Goal: Task Accomplishment & Management: Manage account settings

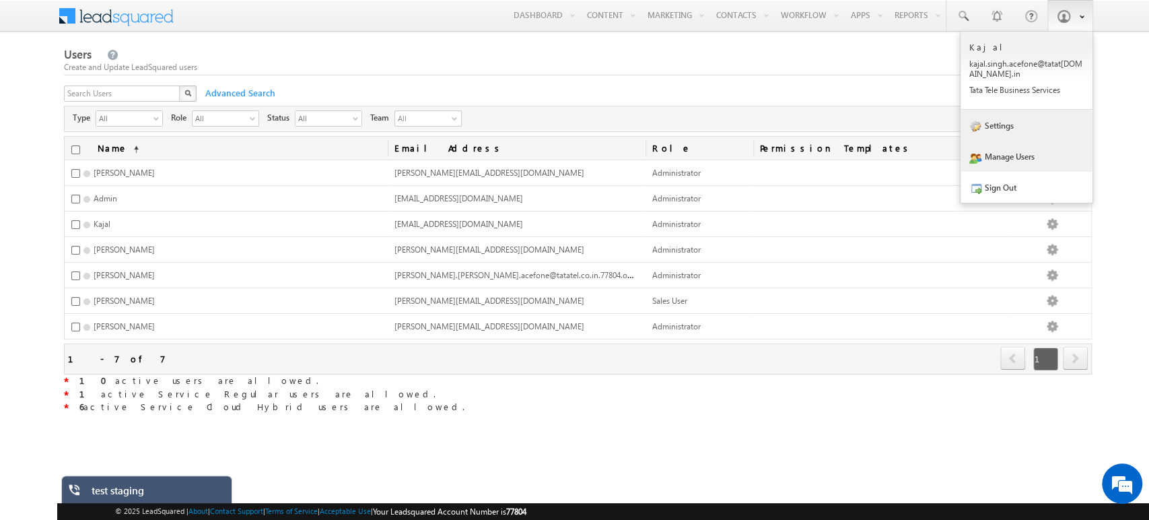
click at [1002, 125] on link "Settings" at bounding box center [1027, 125] width 132 height 31
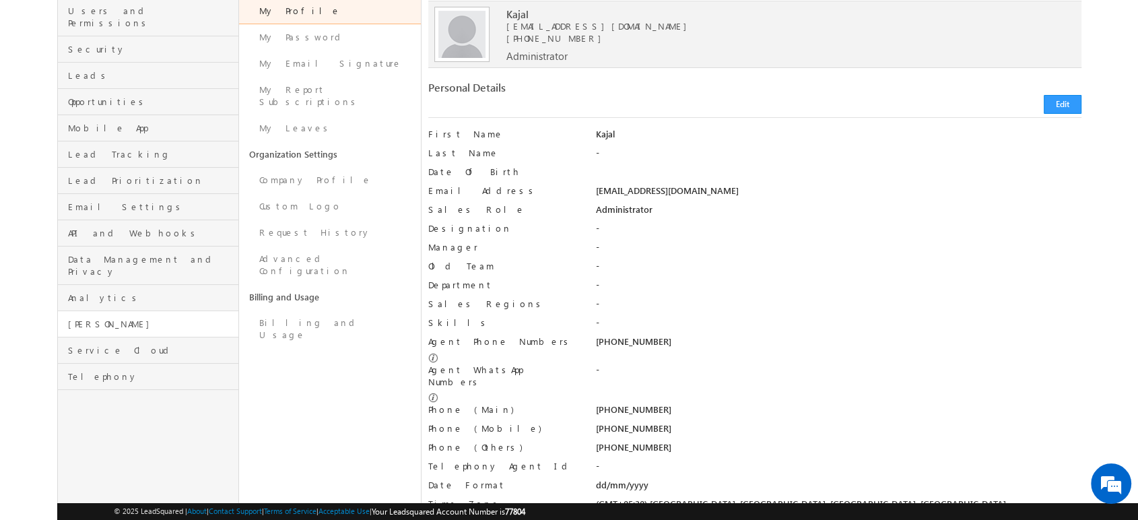
scroll to position [163, 0]
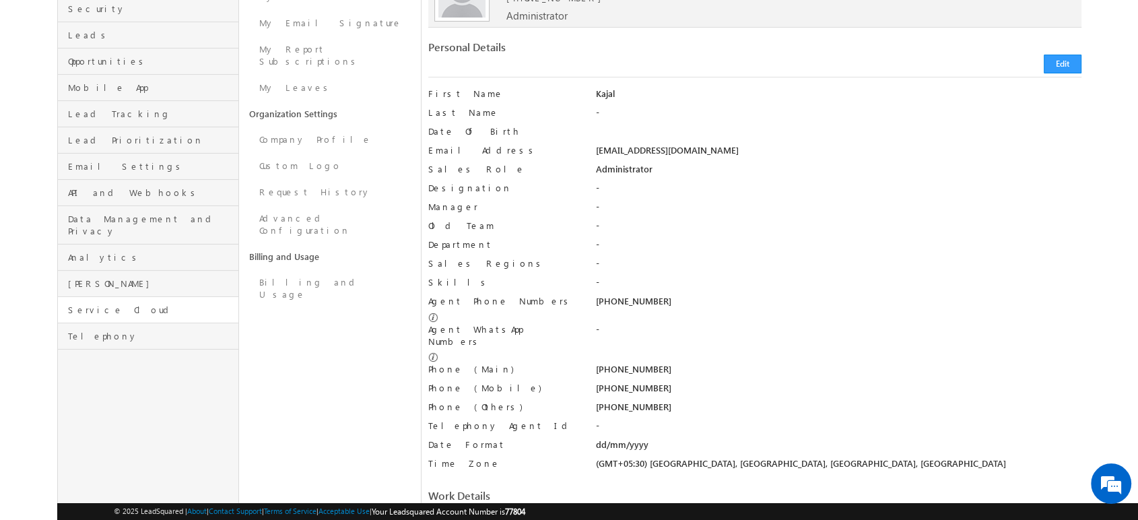
click at [115, 297] on link "Service Cloud" at bounding box center [148, 310] width 181 height 26
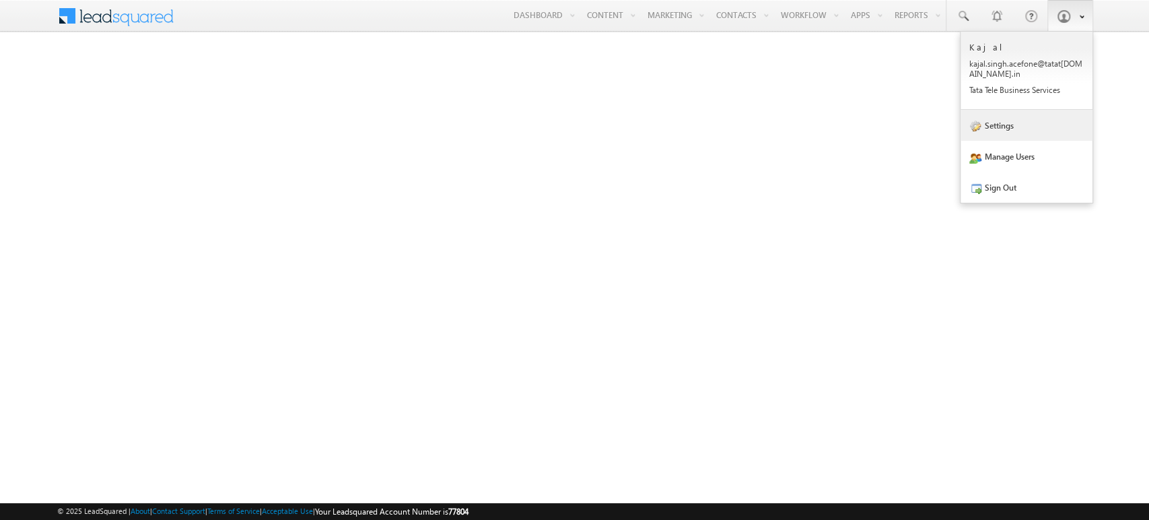
click at [1030, 128] on link "Settings" at bounding box center [1027, 125] width 132 height 31
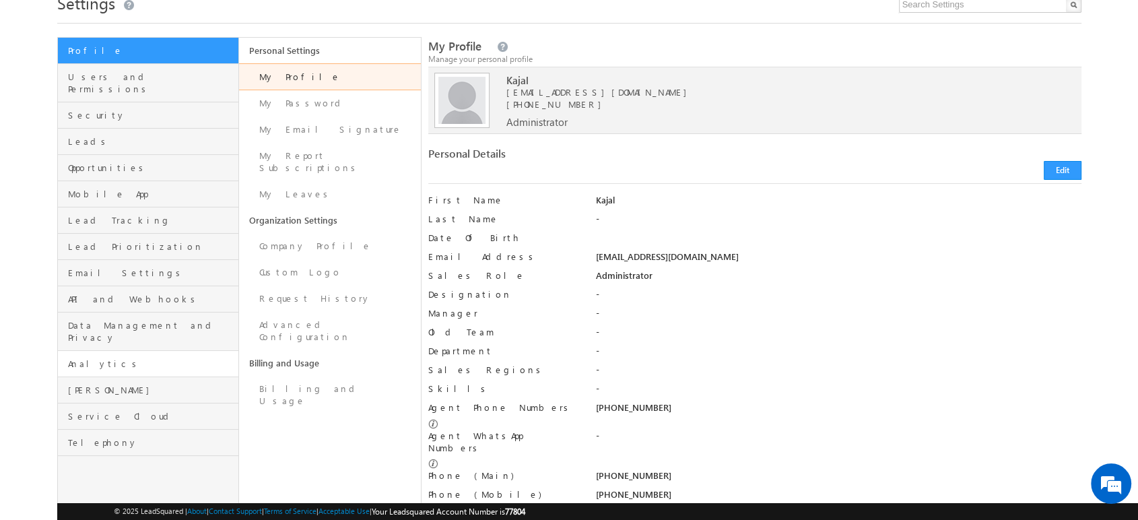
scroll to position [65, 0]
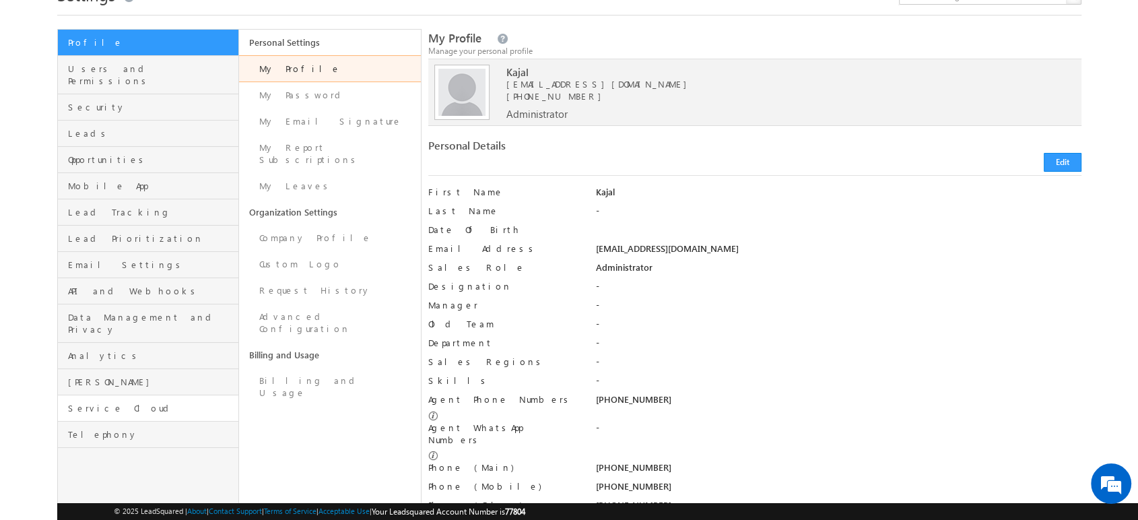
click at [131, 395] on link "Service Cloud" at bounding box center [148, 408] width 181 height 26
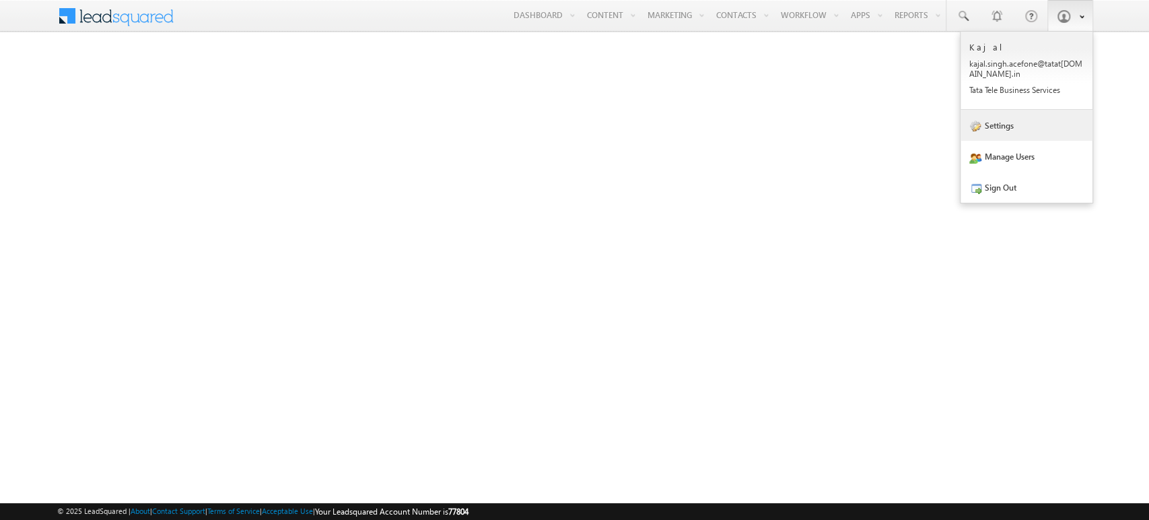
click at [1018, 134] on link "Settings" at bounding box center [1027, 125] width 132 height 31
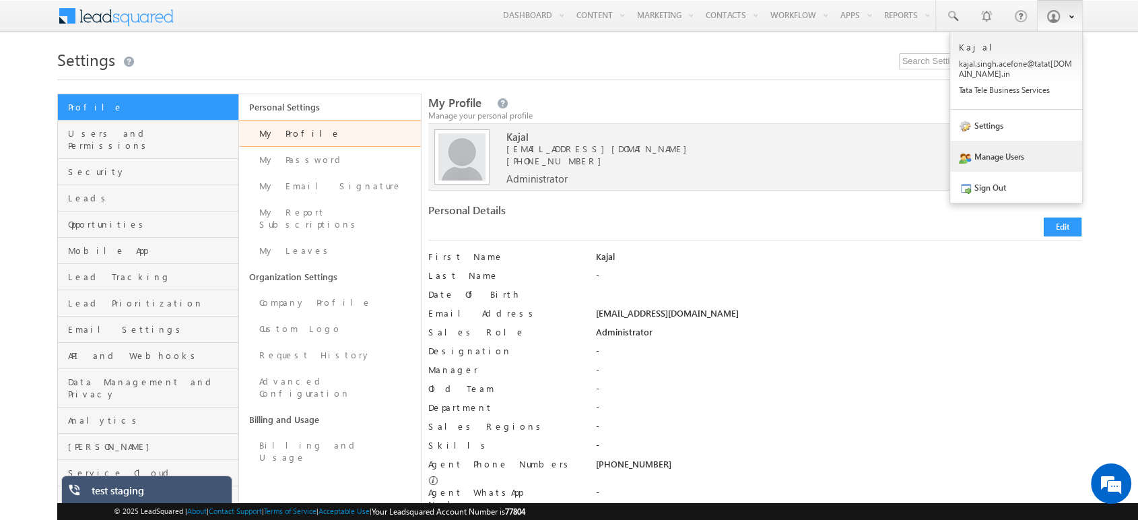
click at [1038, 146] on link "Manage Users" at bounding box center [1016, 156] width 132 height 31
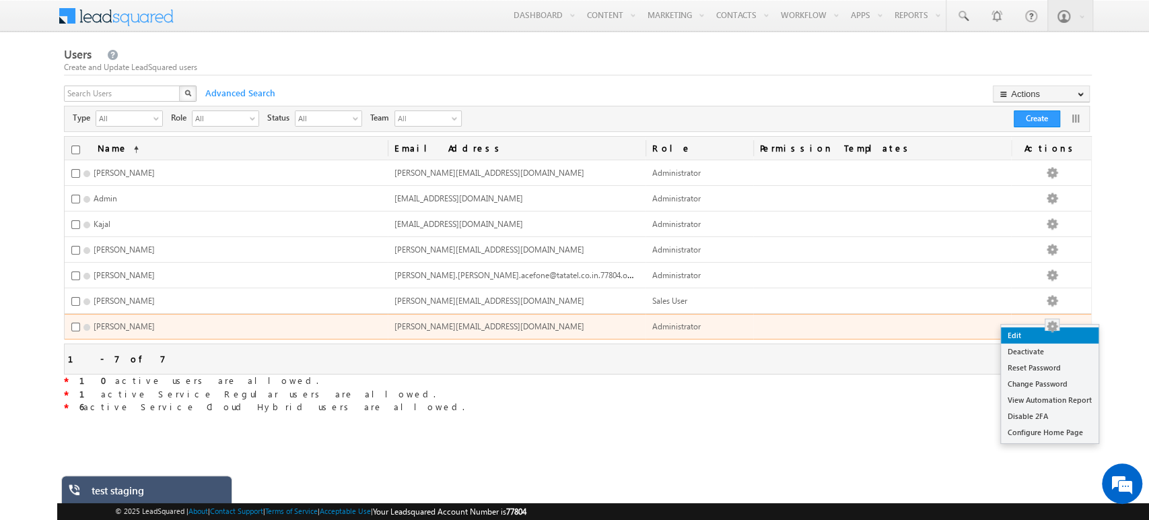
click at [1046, 334] on link "Edit" at bounding box center [1050, 335] width 98 height 16
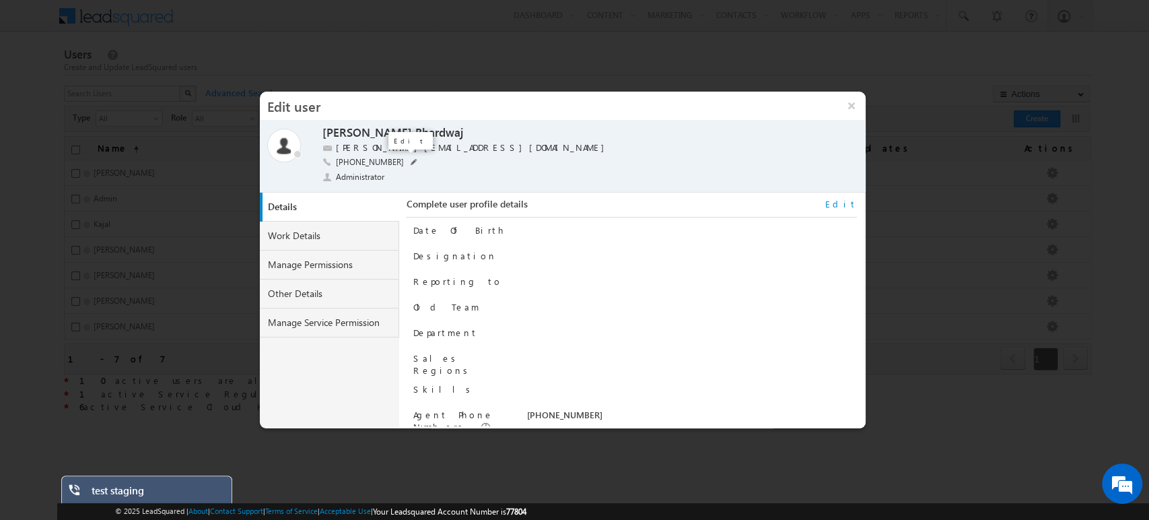
click at [411, 160] on span at bounding box center [414, 162] width 7 height 7
click at [407, 160] on input "[PHONE_NUMBER]" at bounding box center [420, 161] width 168 height 11
type input "[PHONE_NUMBER]"
click at [509, 165] on span at bounding box center [510, 163] width 13 height 11
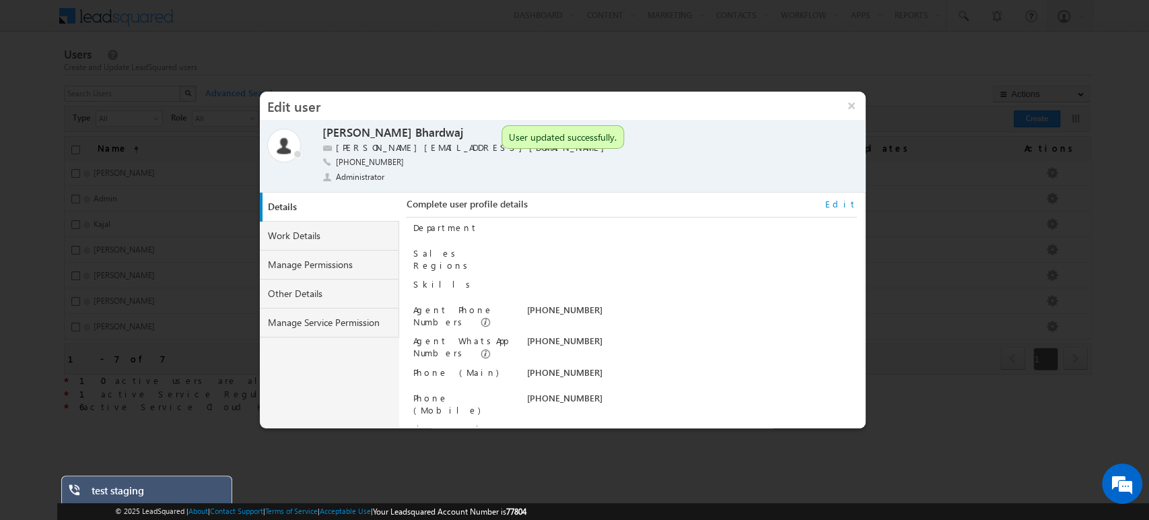
scroll to position [104, 0]
click at [843, 202] on link "Edit" at bounding box center [842, 204] width 32 height 12
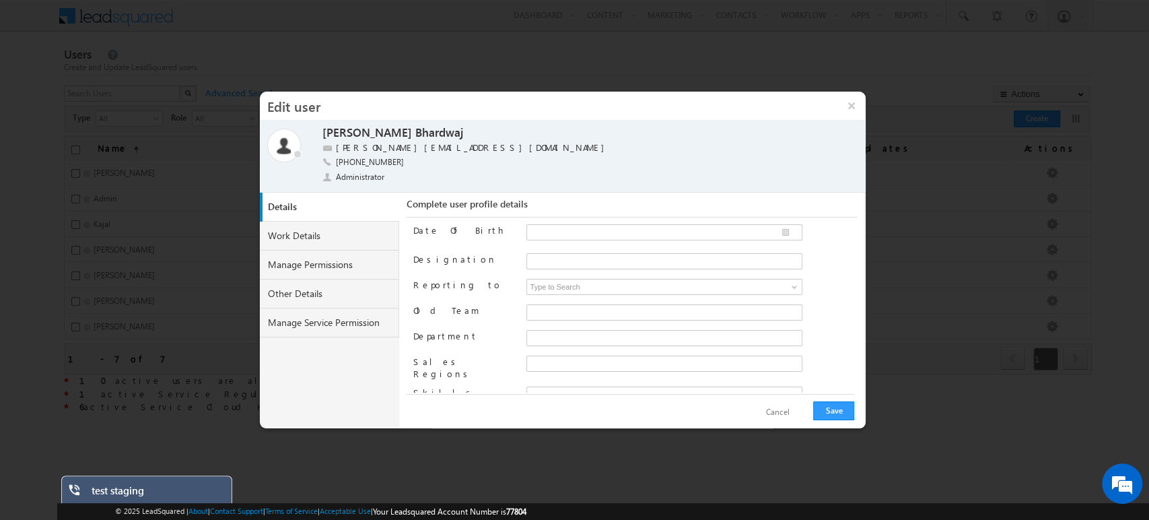
scroll to position [204, 0]
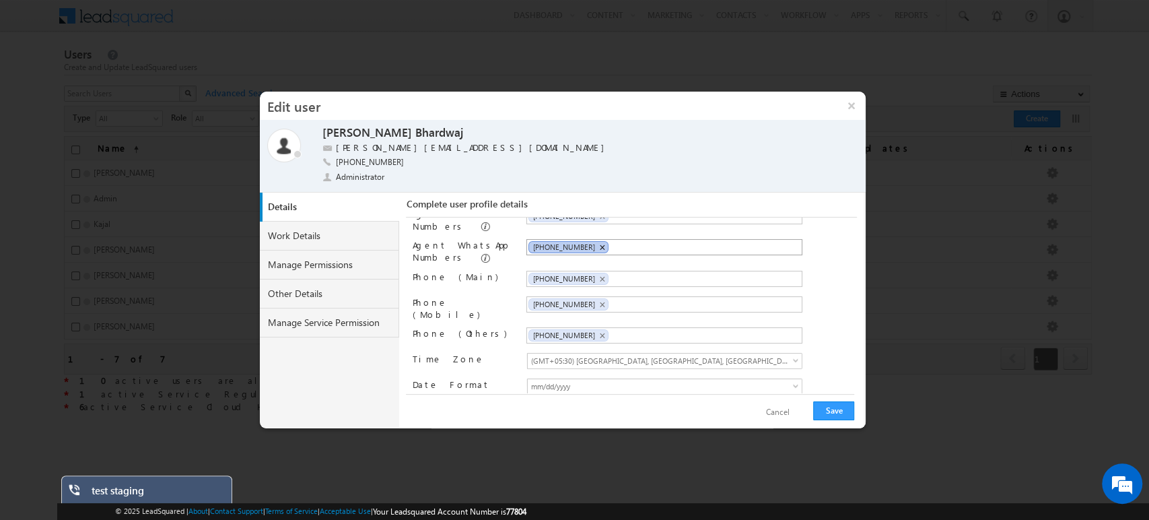
click at [599, 242] on span "×" at bounding box center [602, 247] width 6 height 11
paste input "[PHONE_NUMBER]"
type input "[PHONE_NUMBER]"
click at [599, 273] on span "×" at bounding box center [602, 278] width 6 height 11
paste input "[PHONE_NUMBER]"
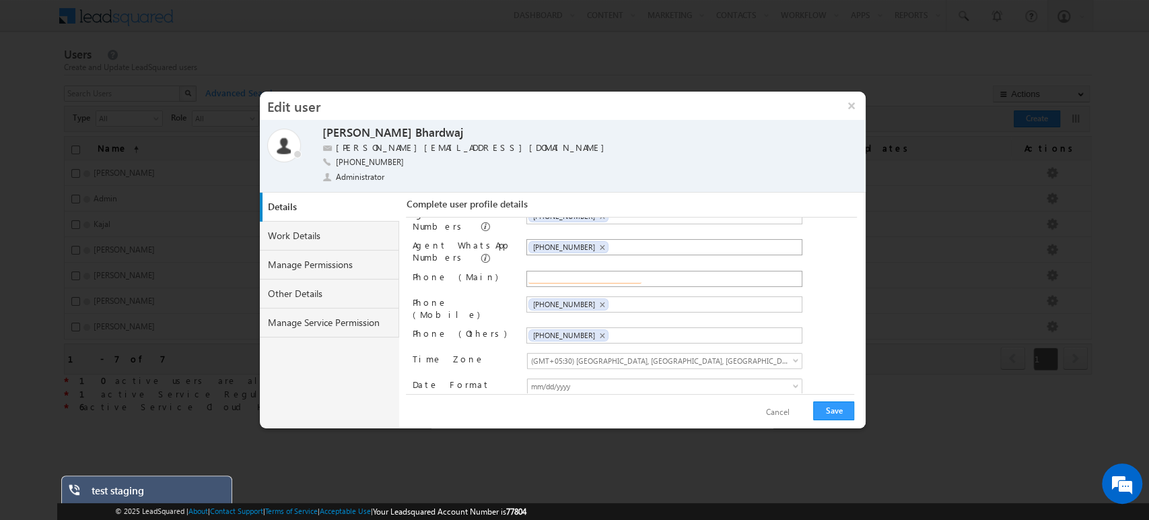
type input "[PHONE_NUMBER]"
click at [599, 299] on span "×" at bounding box center [602, 304] width 6 height 11
paste input "[PHONE_NUMBER]"
type input "[PHONE_NUMBER]"
click at [599, 330] on span "×" at bounding box center [602, 335] width 6 height 11
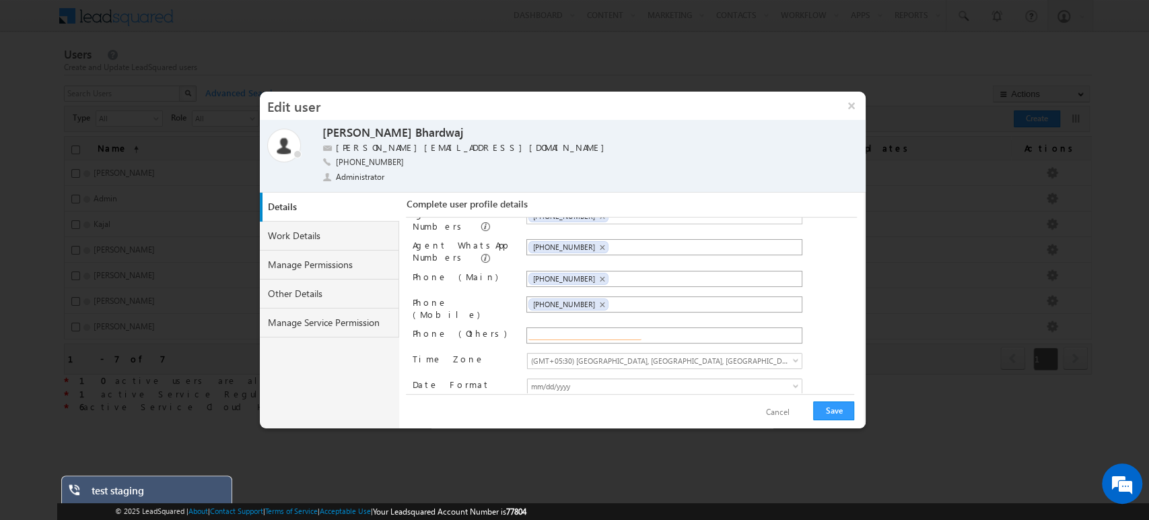
paste input "[PHONE_NUMBER]"
type input "[PHONE_NUMBER]"
click at [836, 408] on button "Save" at bounding box center [833, 410] width 41 height 19
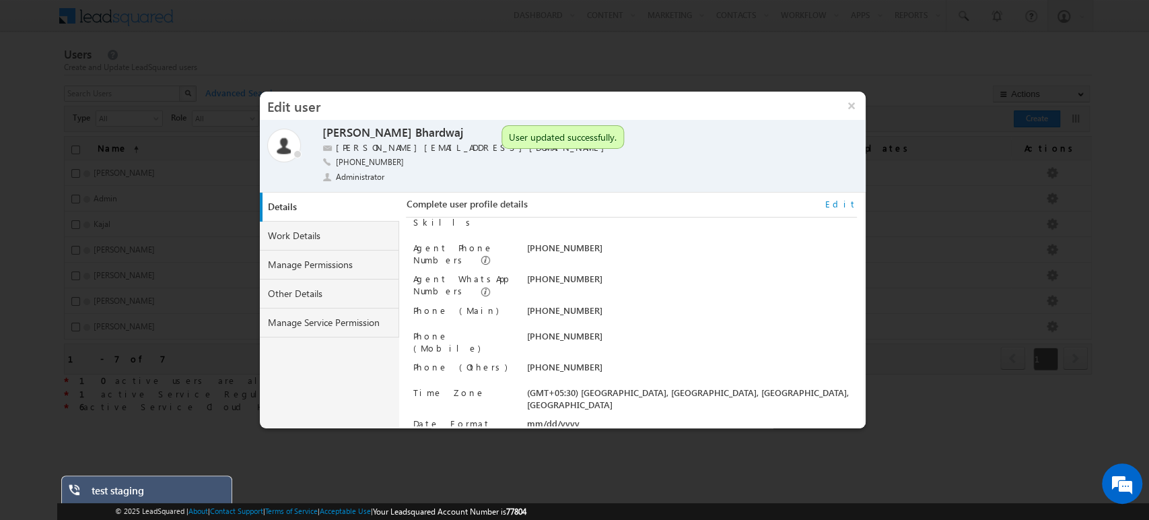
scroll to position [165, 0]
click at [850, 199] on link "Edit" at bounding box center [842, 204] width 32 height 12
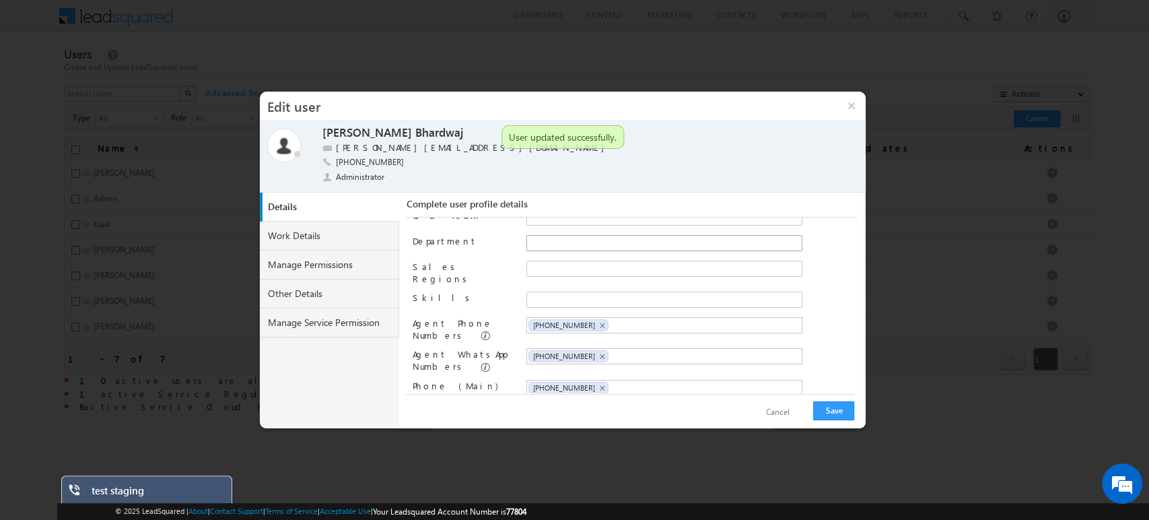
scroll to position [102, 0]
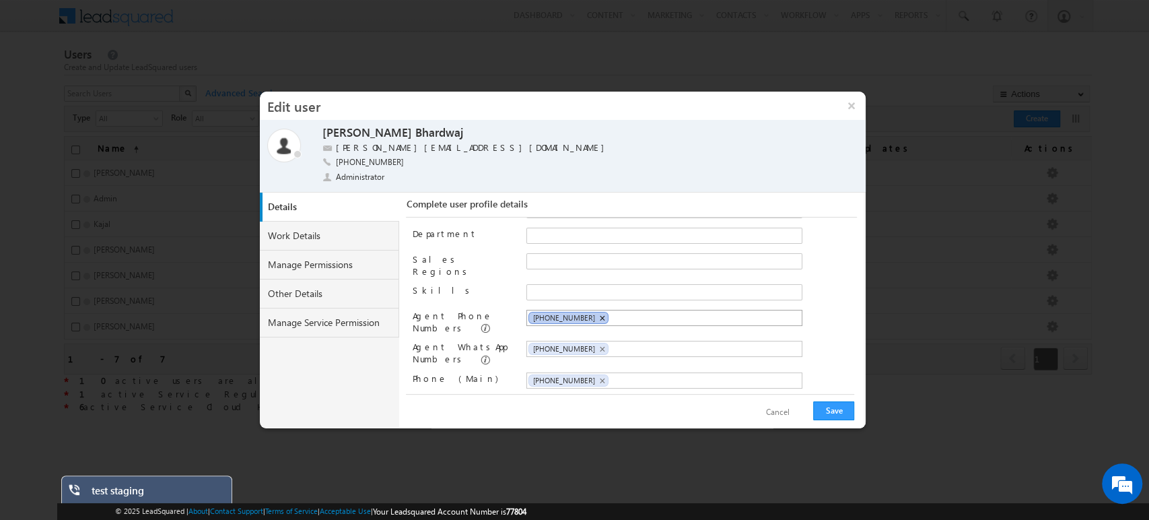
click at [599, 312] on span "×" at bounding box center [602, 317] width 6 height 11
paste input "[PHONE_NUMBER]"
type input "[PHONE_NUMBER]"
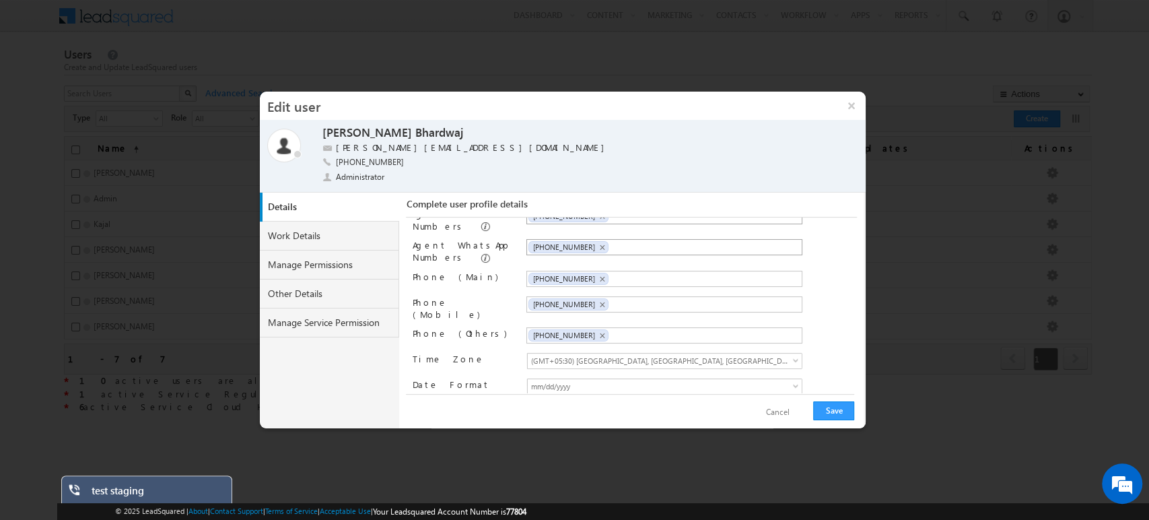
click at [655, 337] on div "Date Of Birth Designation Reporting to Old Team Department Sales Regions" at bounding box center [635, 305] width 444 height 175
click at [828, 401] on div "Cancel Save" at bounding box center [630, 411] width 448 height 35
click at [832, 407] on button "Save" at bounding box center [833, 410] width 41 height 19
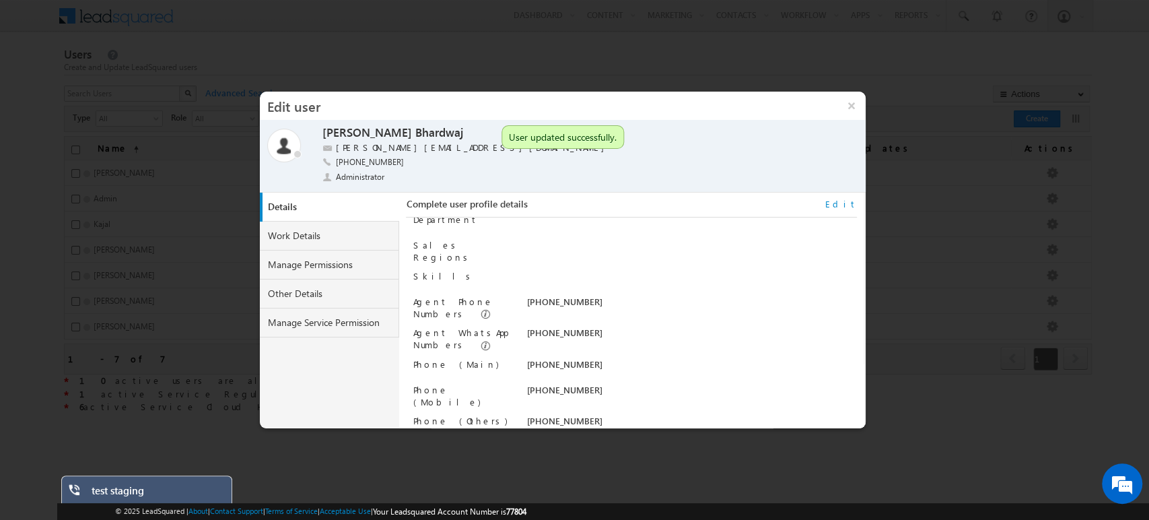
scroll to position [167, 0]
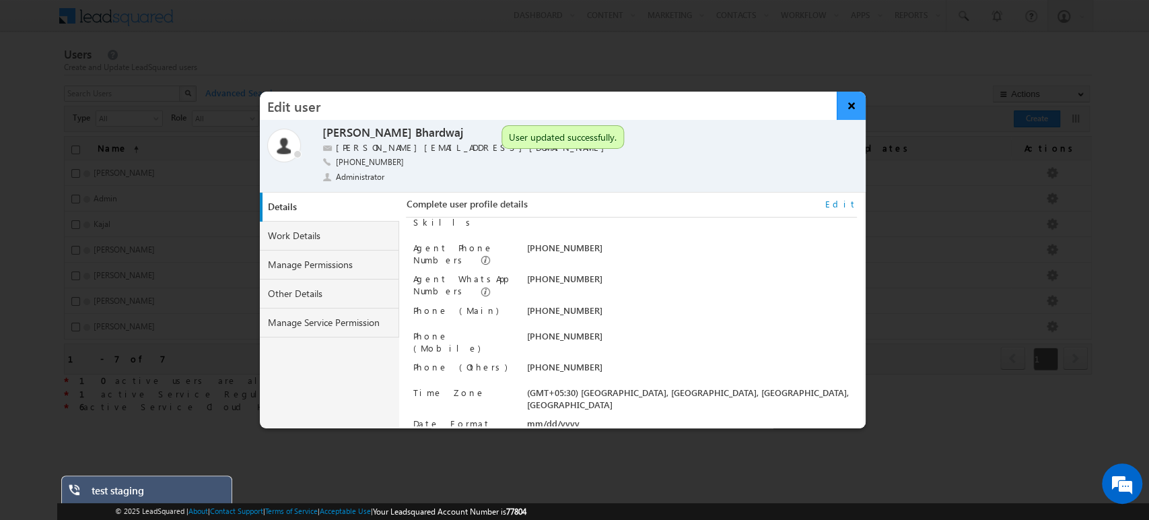
click at [858, 104] on button "×" at bounding box center [851, 106] width 29 height 28
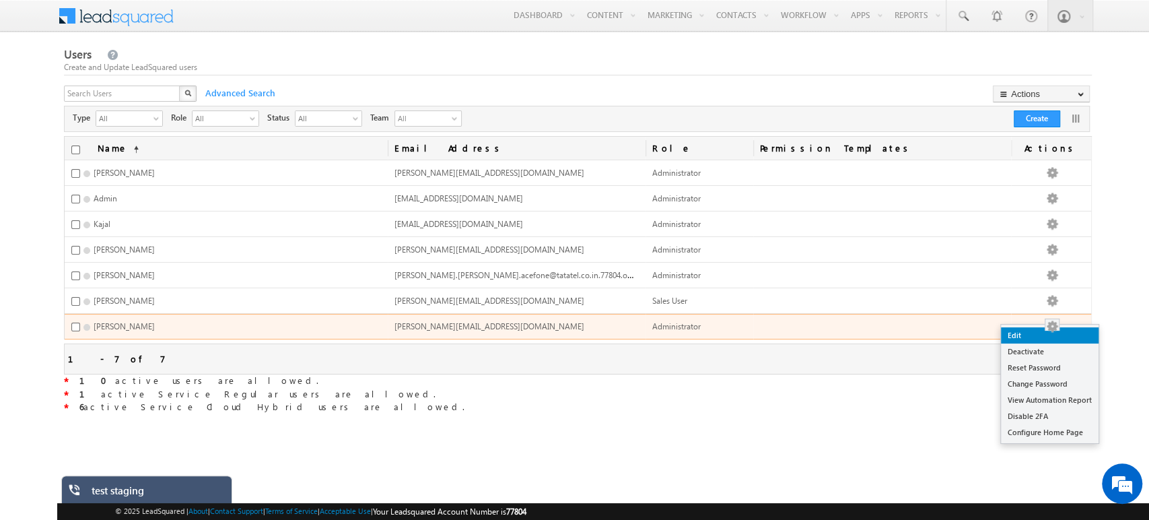
click at [1068, 333] on link "Edit" at bounding box center [1050, 335] width 98 height 16
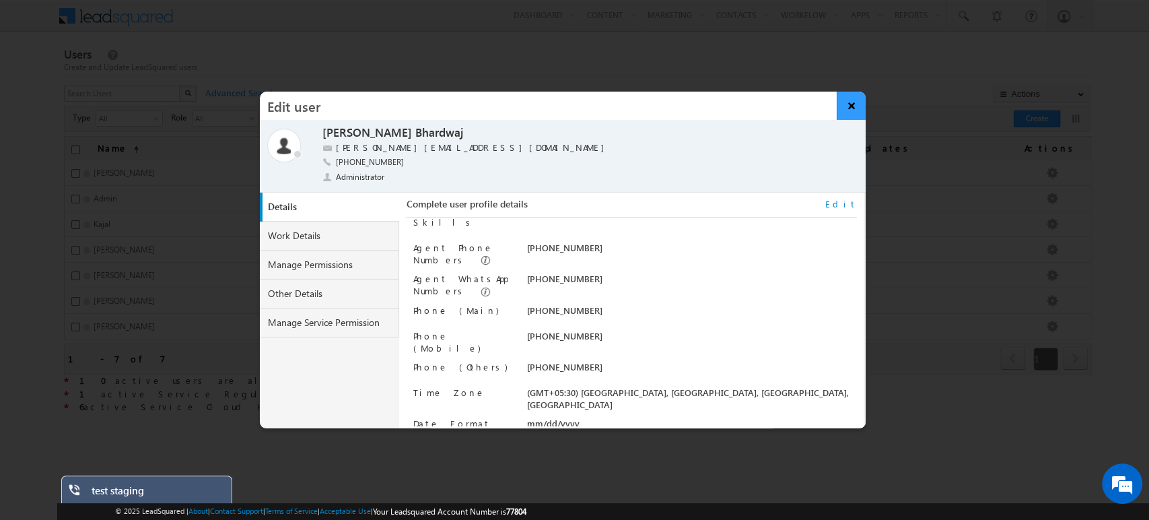
click at [853, 103] on button "×" at bounding box center [851, 106] width 29 height 28
